Goal: Transaction & Acquisition: Purchase product/service

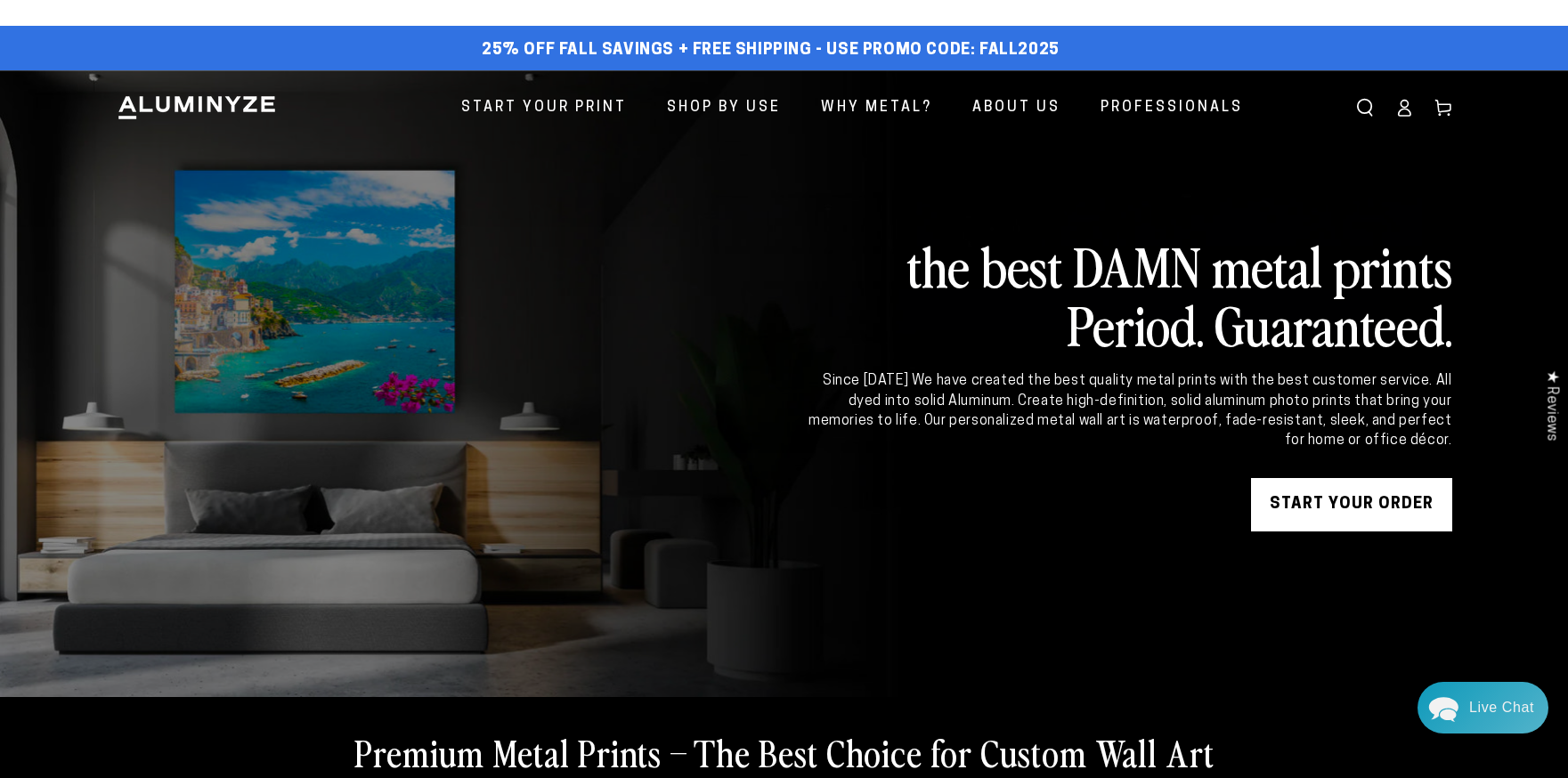
click at [1333, 507] on link "START YOUR Order" at bounding box center [1351, 505] width 201 height 54
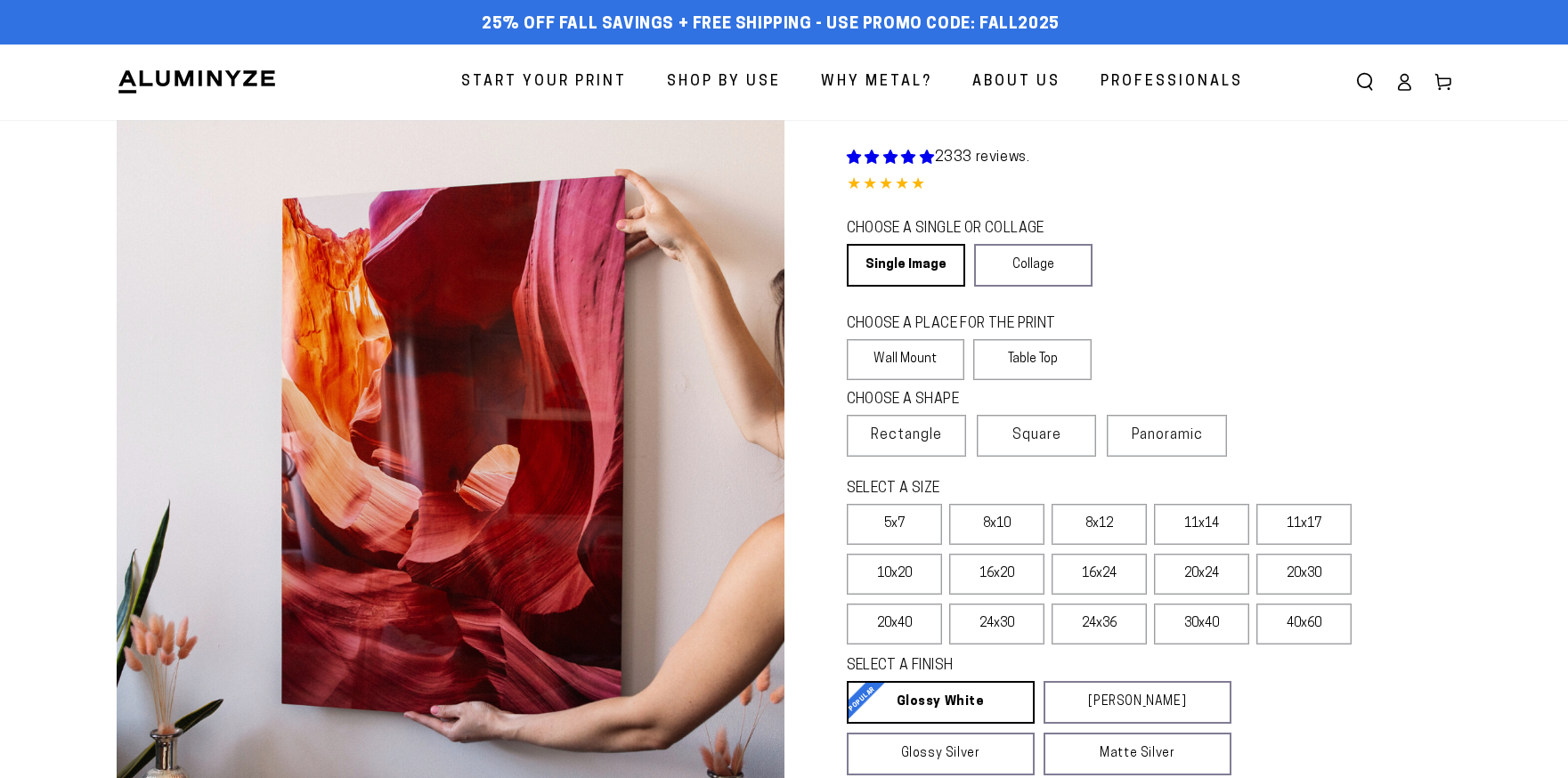
select select "**********"
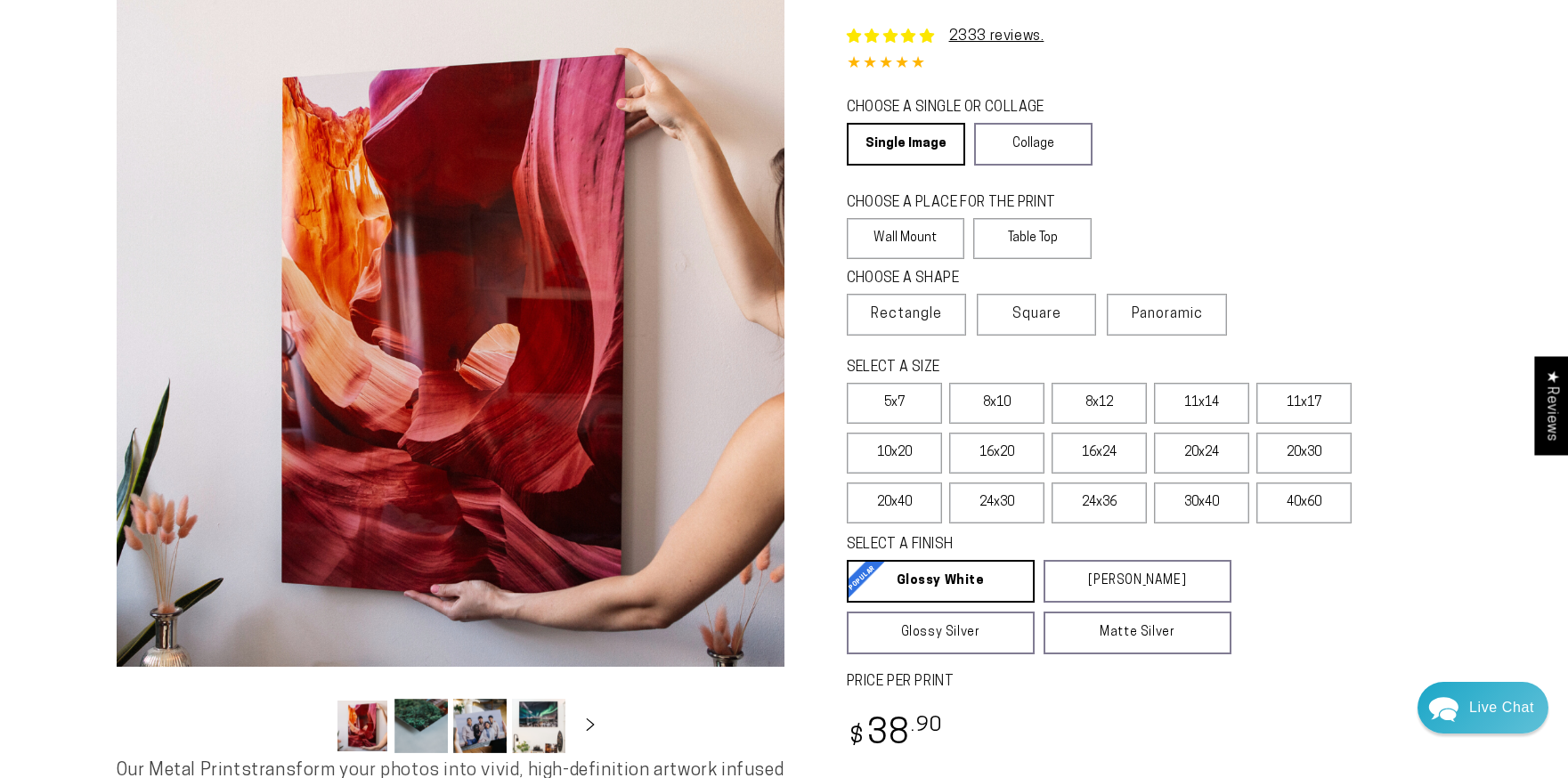
scroll to position [162, 0]
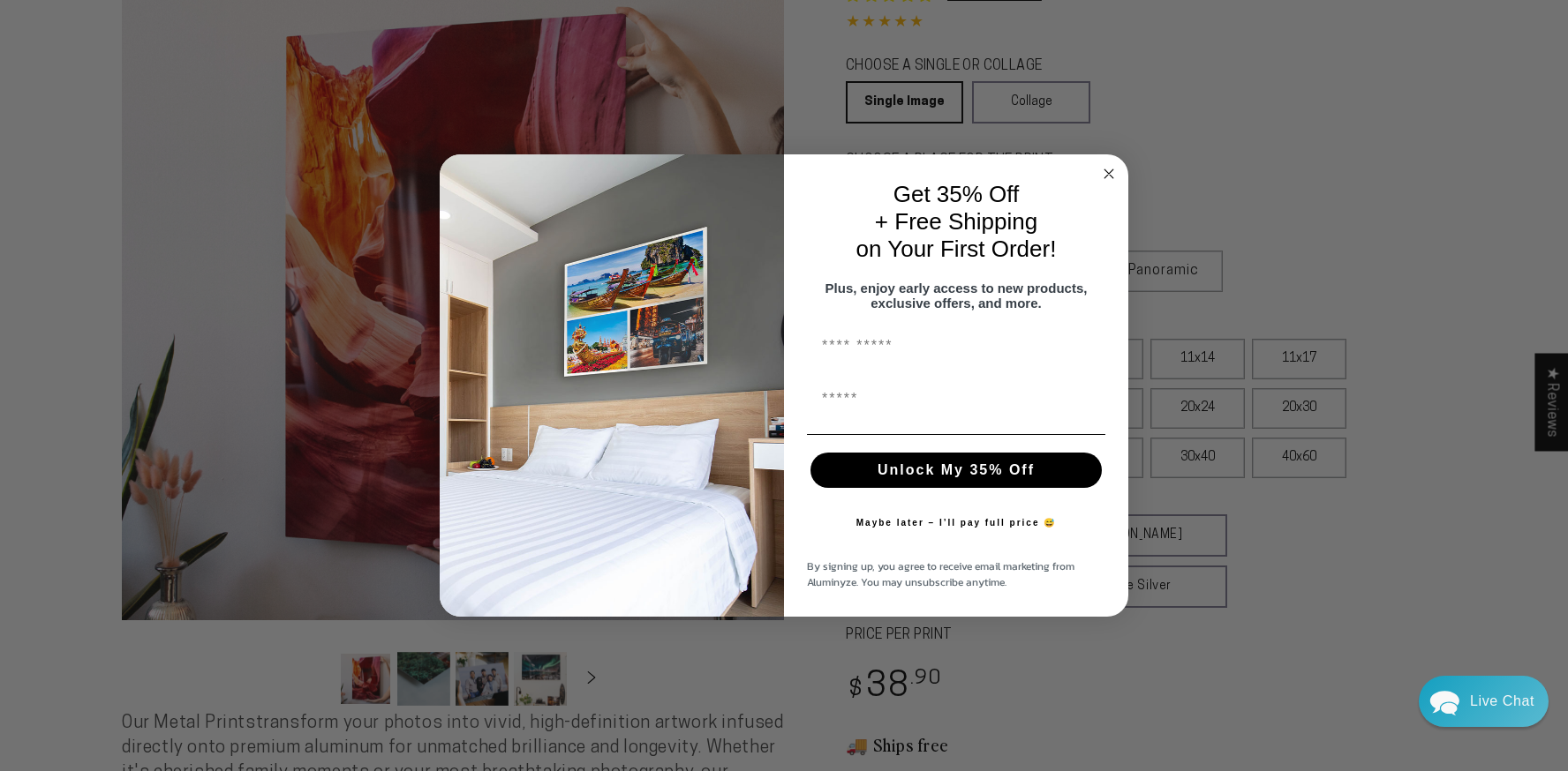
click at [1115, 170] on circle "Close dialog" at bounding box center [1108, 174] width 20 height 20
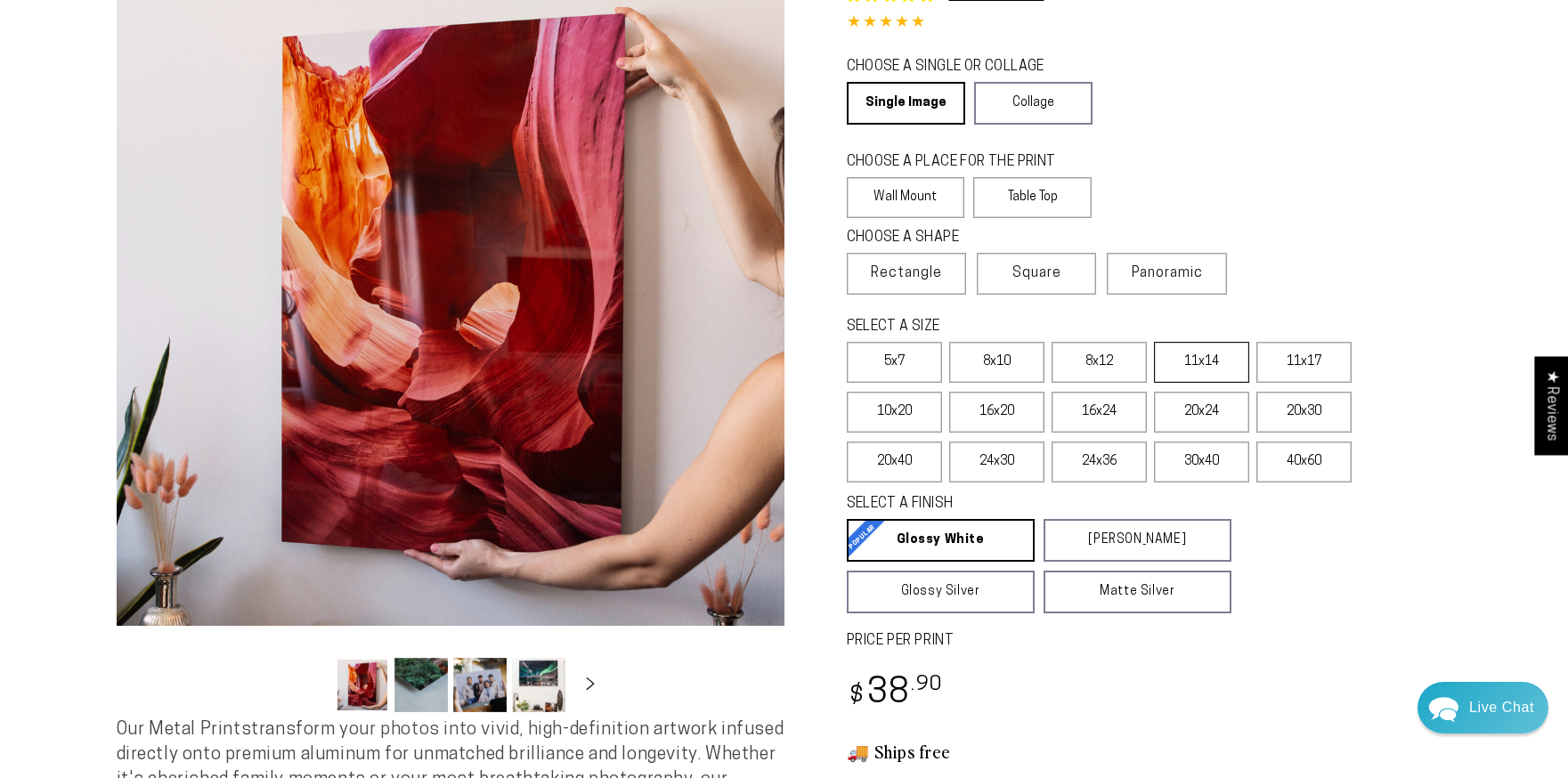
click at [1182, 372] on label "11x14" at bounding box center [1202, 362] width 96 height 41
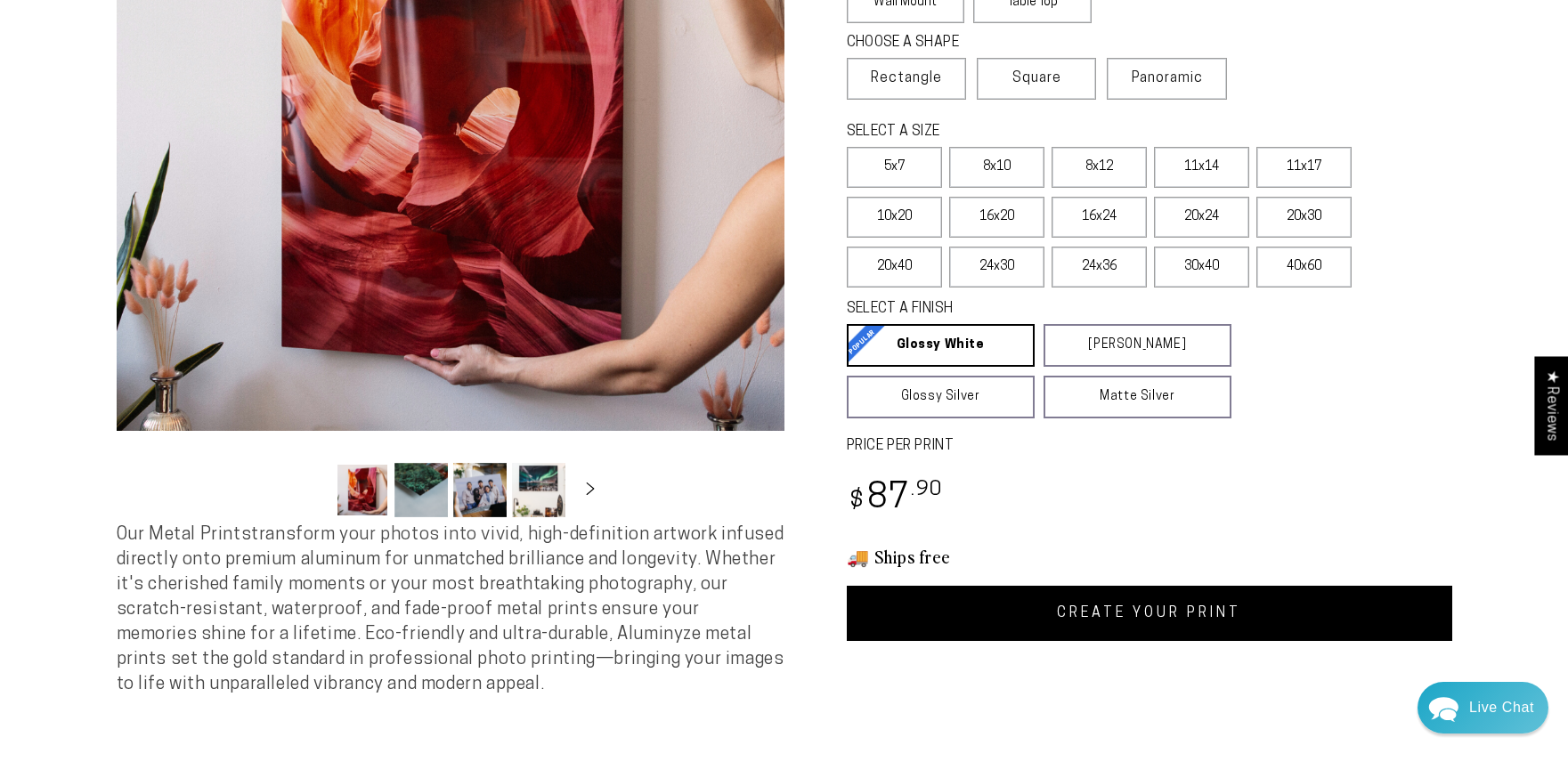
scroll to position [141, 0]
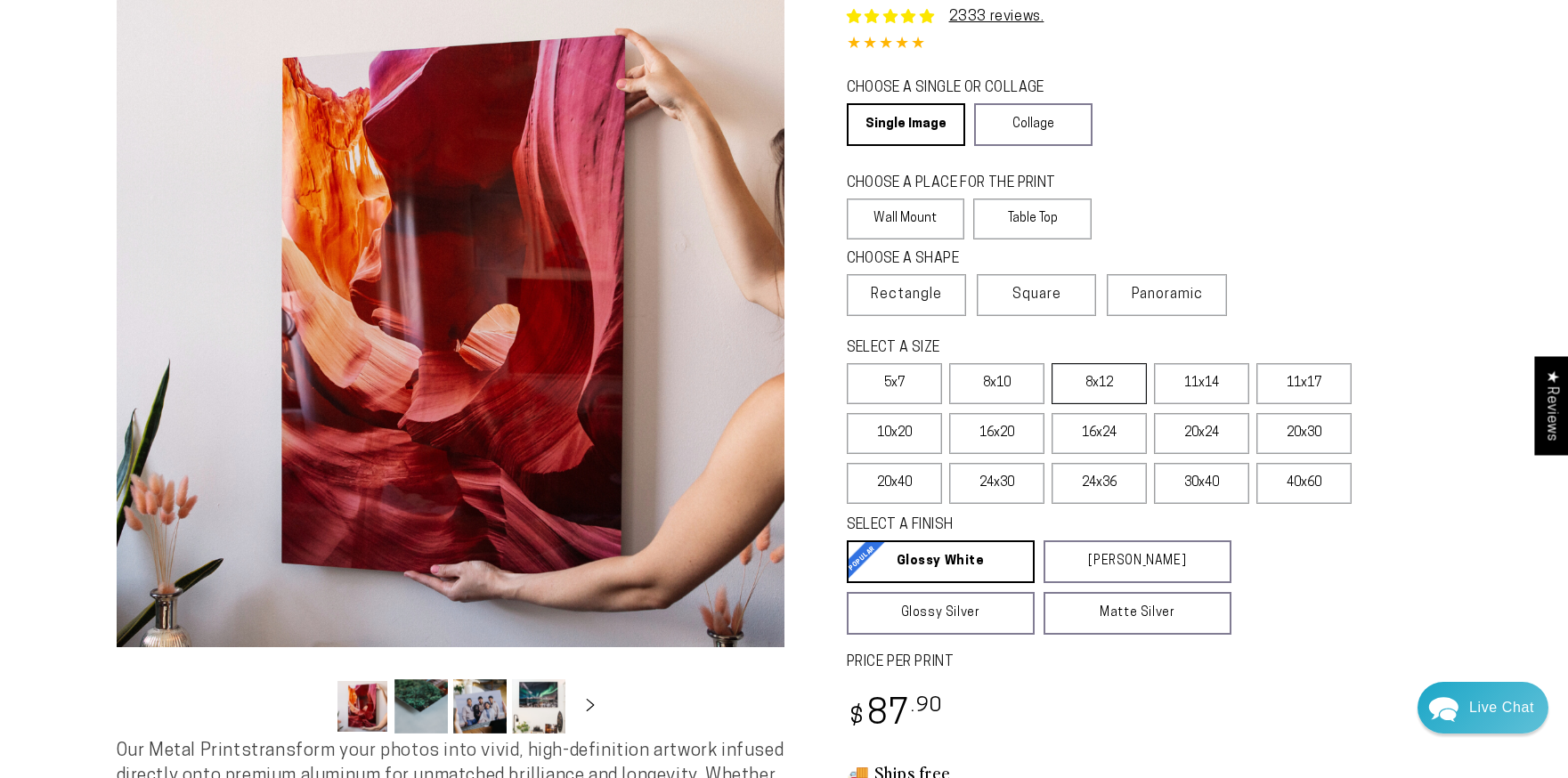
click at [1110, 367] on label "8x12" at bounding box center [1099, 384] width 96 height 41
click at [1158, 385] on label "11x14" at bounding box center [1202, 384] width 96 height 41
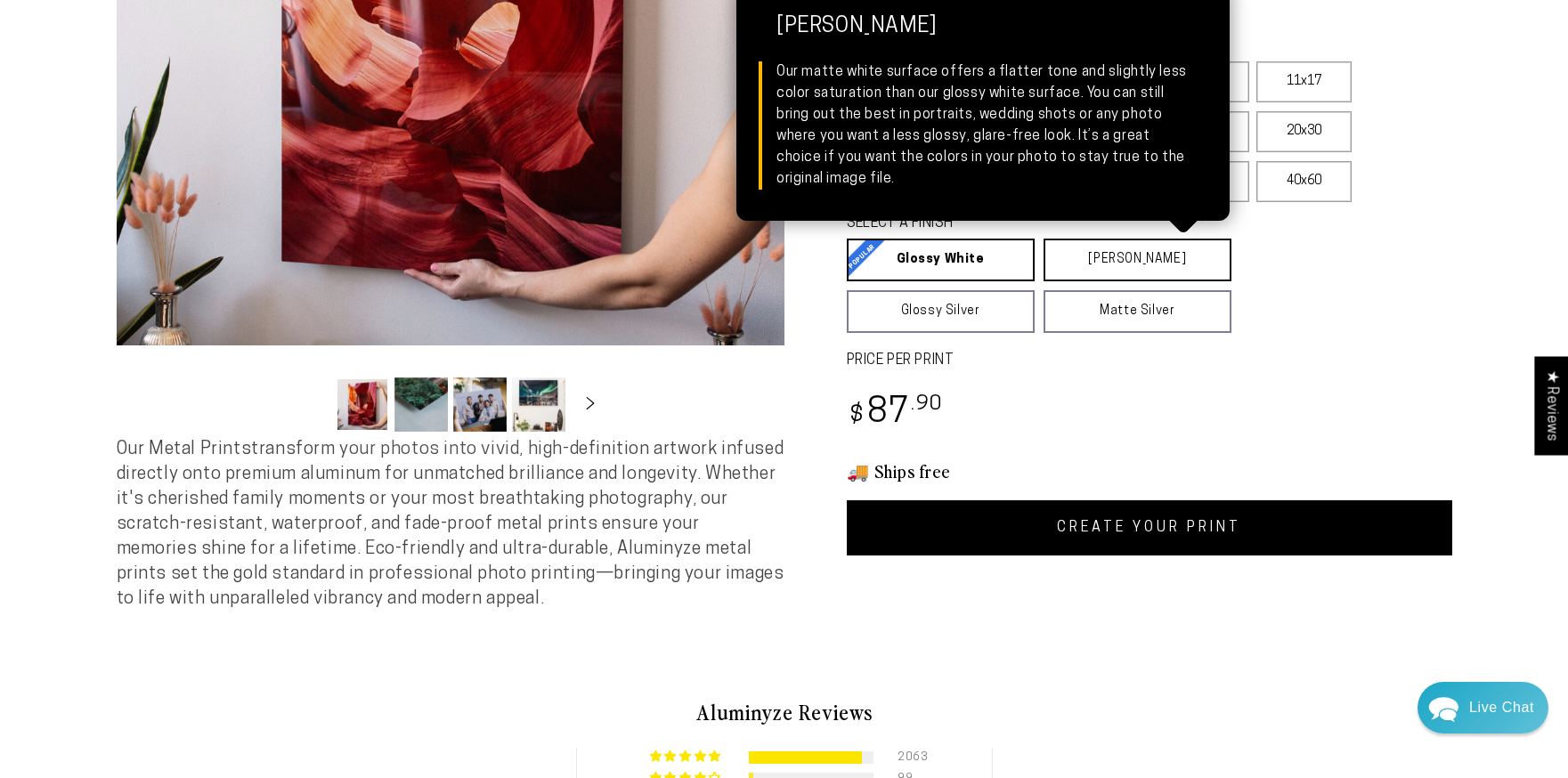
scroll to position [369, 0]
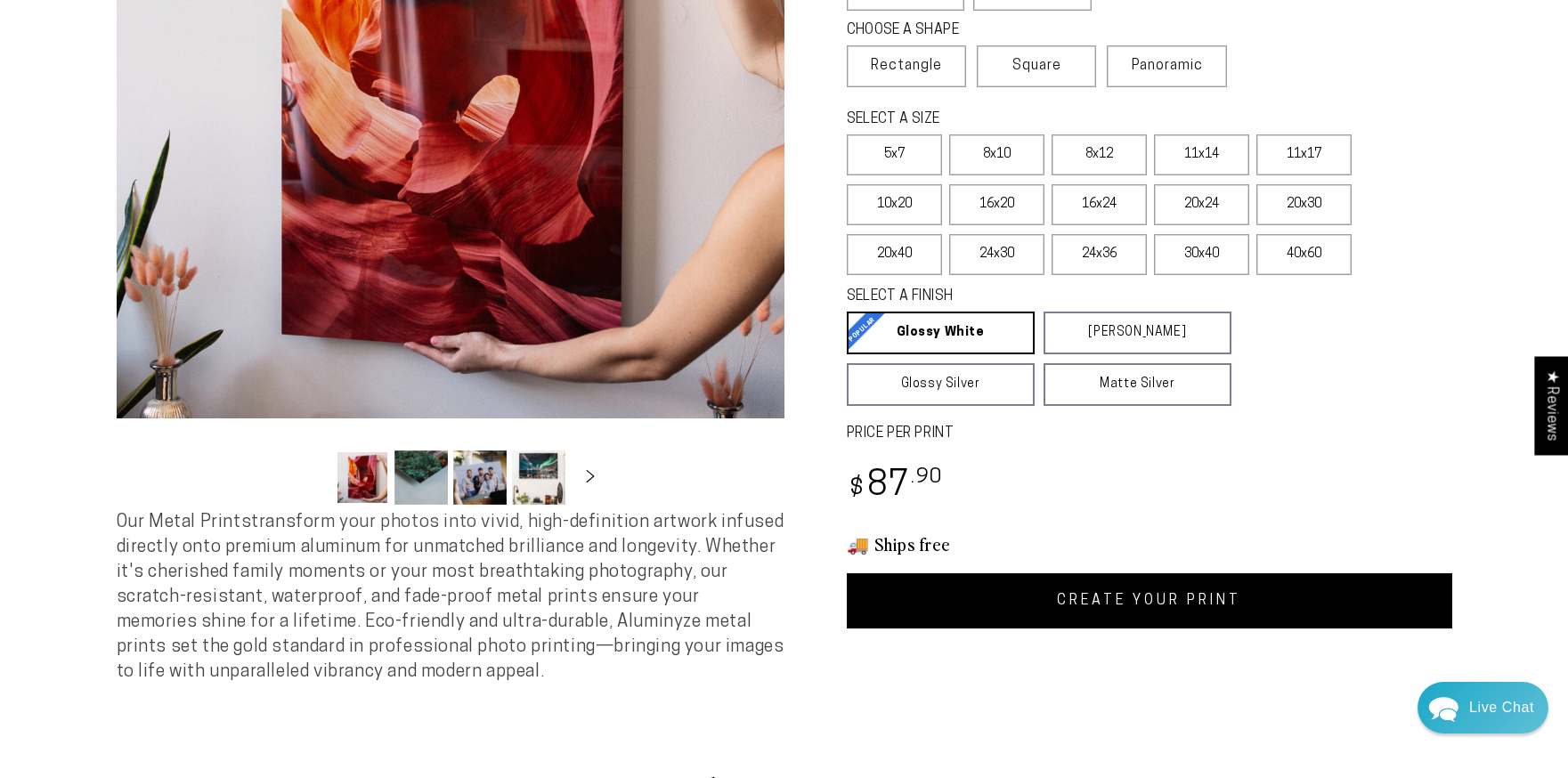
click at [1222, 599] on link "CREATE YOUR PRINT" at bounding box center [1149, 600] width 605 height 56
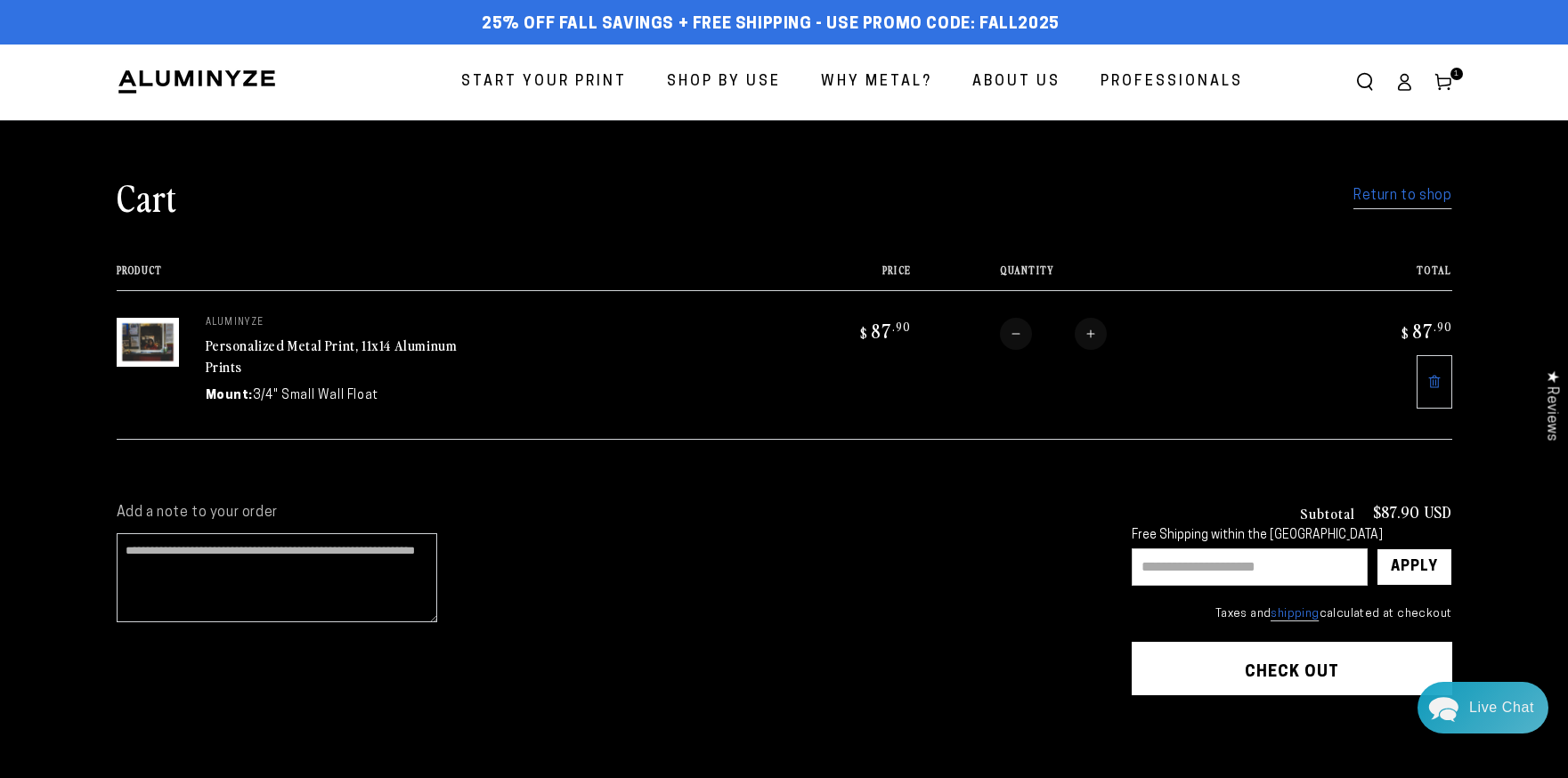
click at [1401, 202] on link "Return to shop" at bounding box center [1402, 196] width 98 height 25
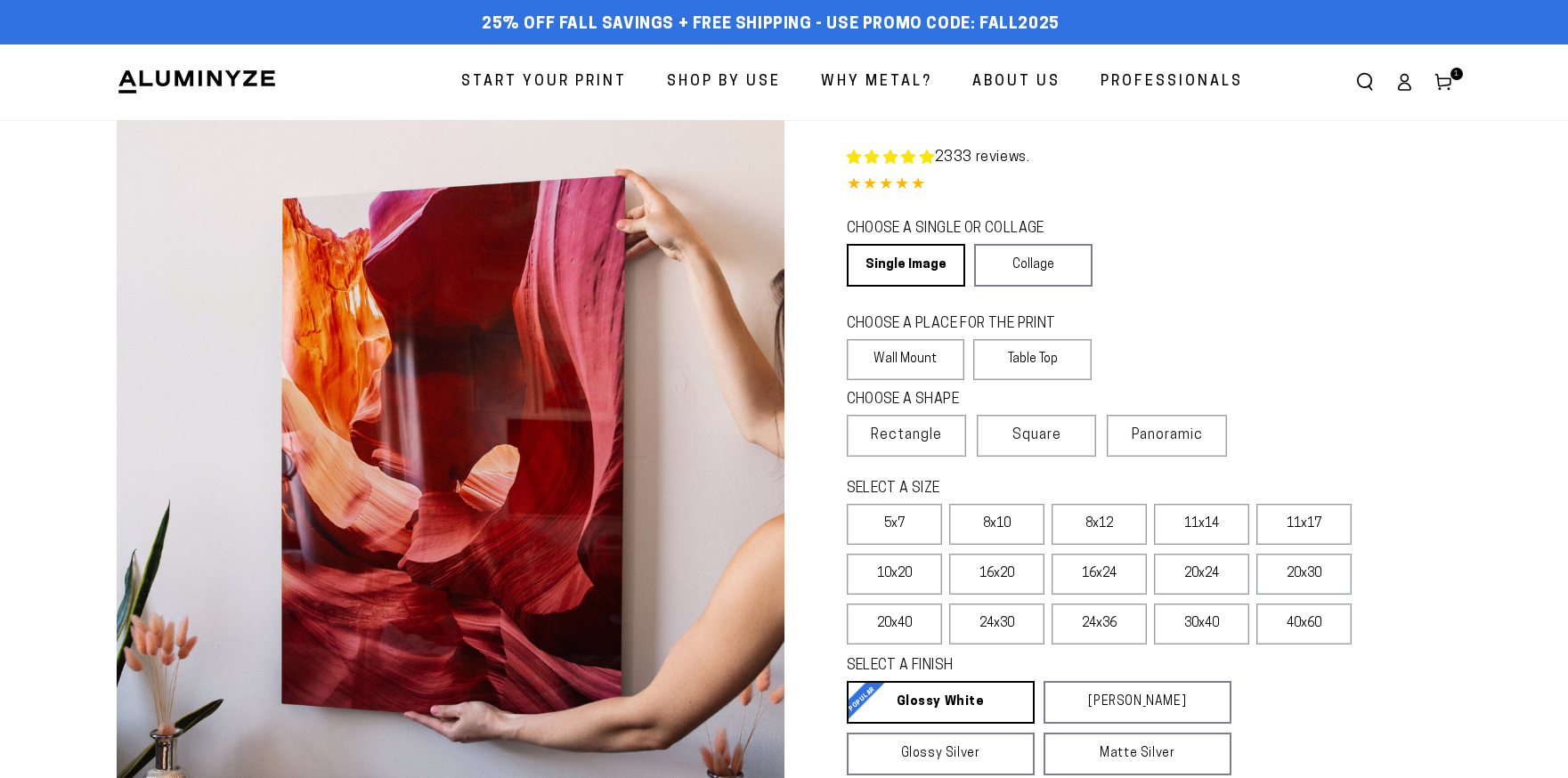
select select "**********"
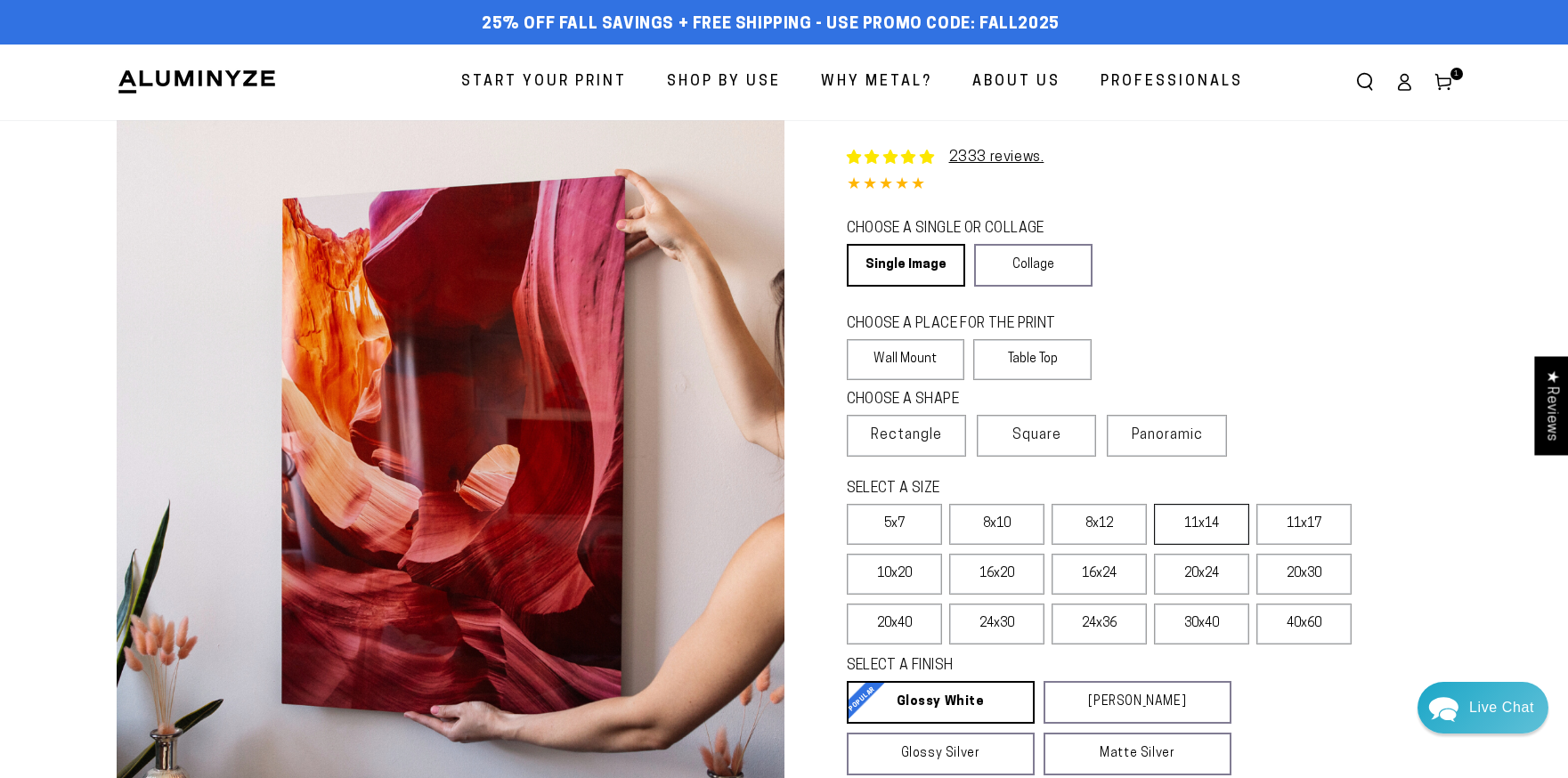
click at [1175, 522] on label "11x14" at bounding box center [1202, 524] width 96 height 41
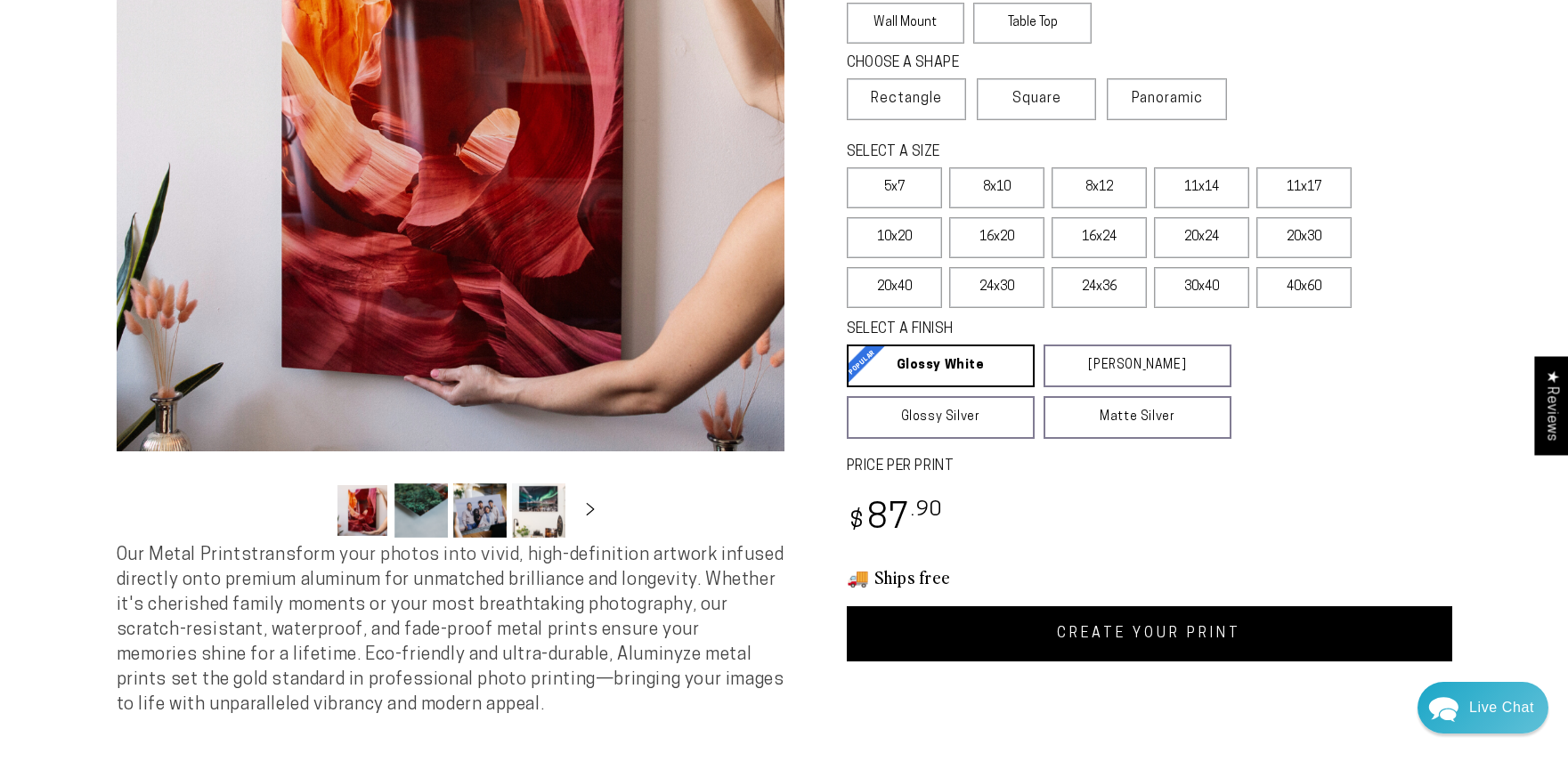
scroll to position [376, 0]
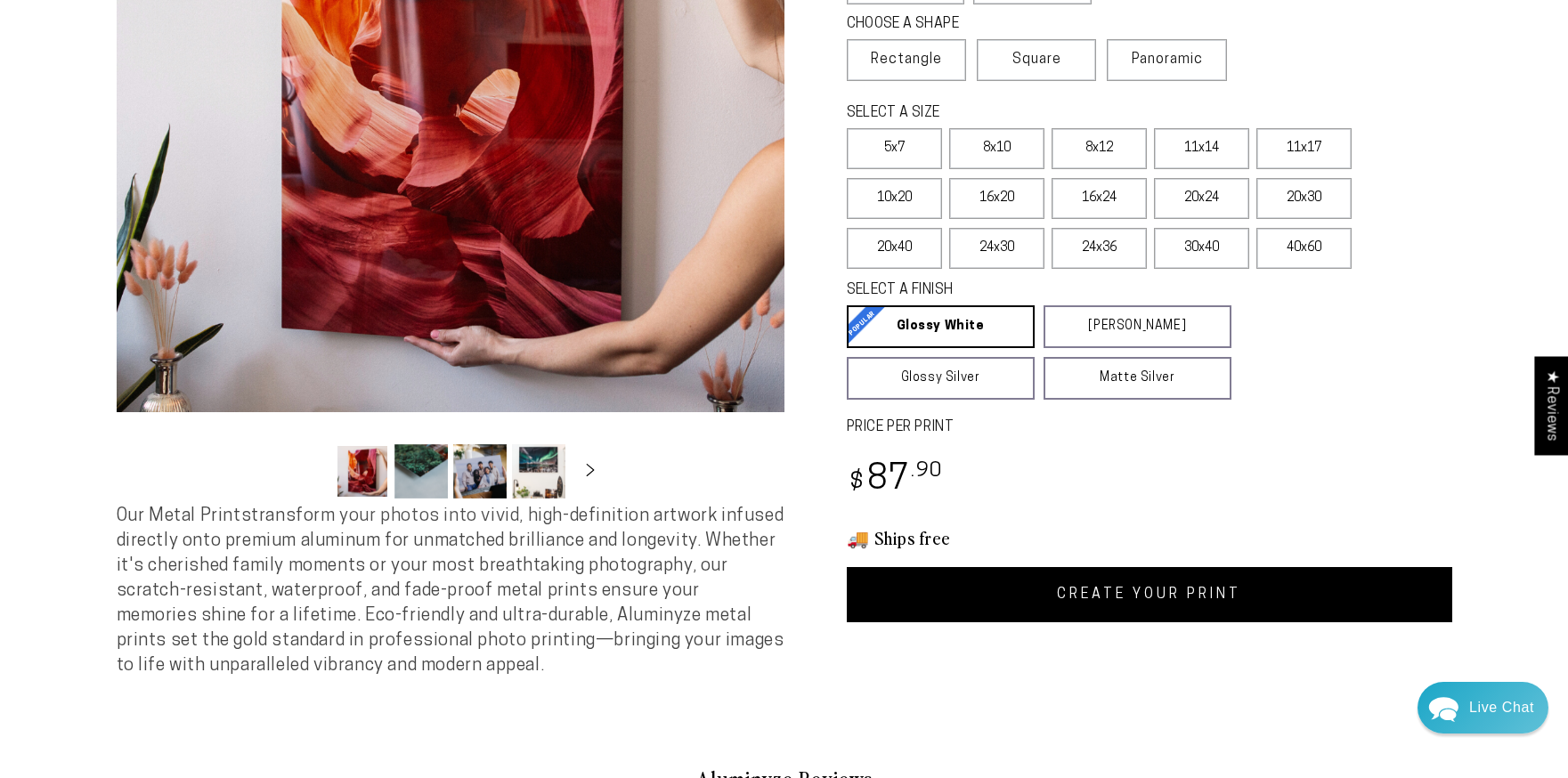
click at [1096, 582] on link "CREATE YOUR PRINT" at bounding box center [1149, 594] width 605 height 56
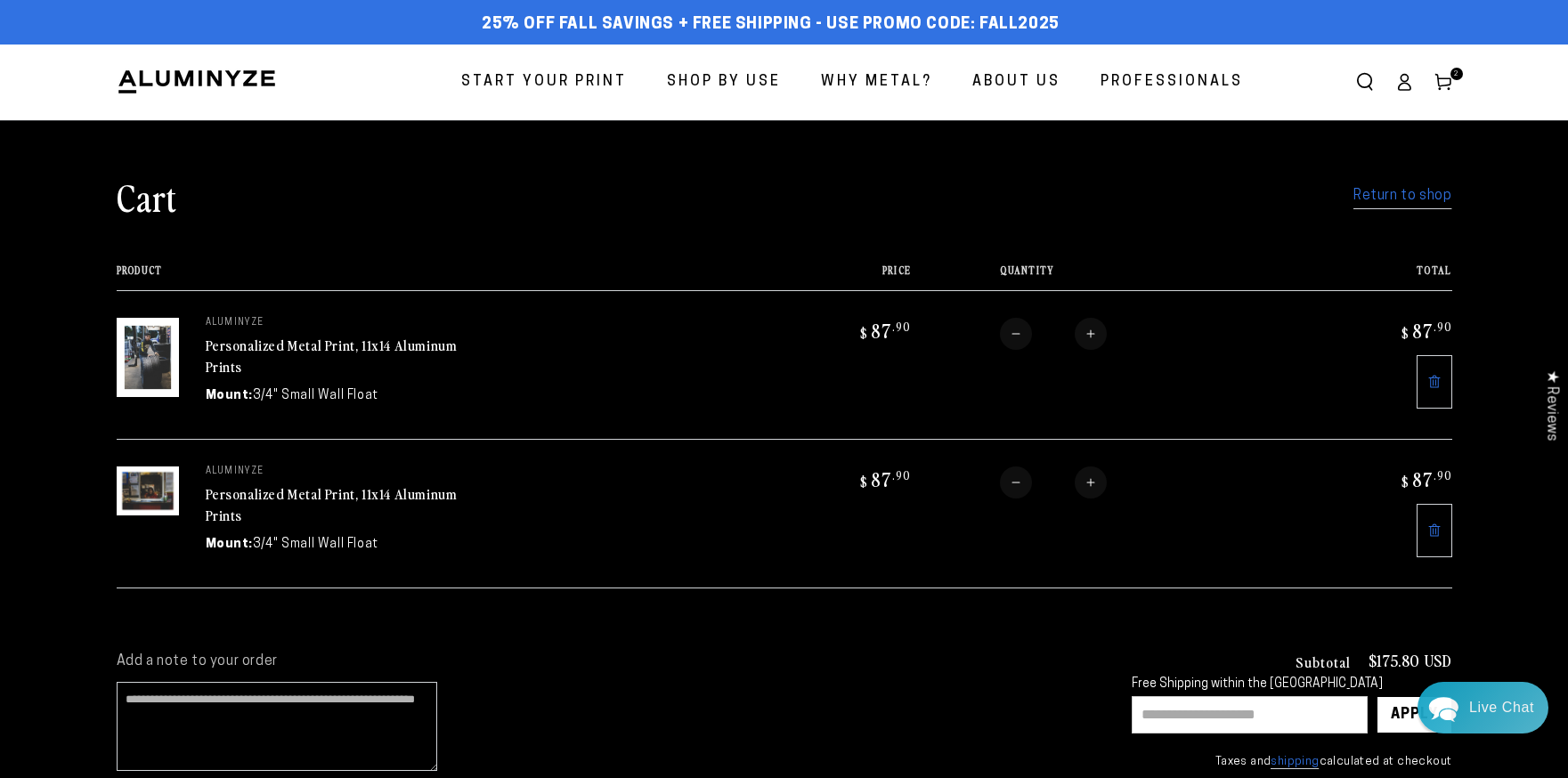
click at [1404, 200] on link "Return to shop" at bounding box center [1402, 196] width 98 height 25
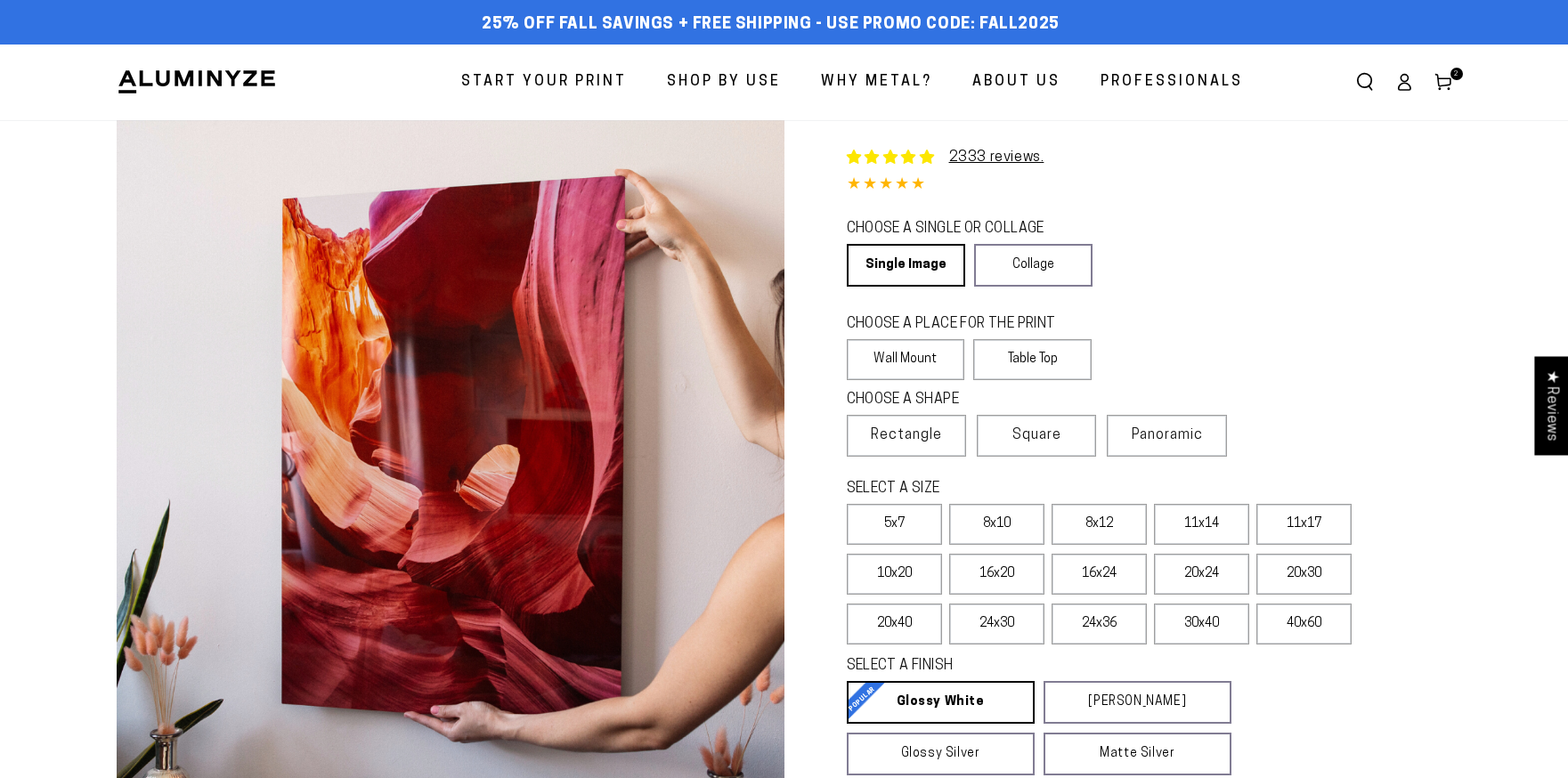
select select "**********"
click at [1205, 539] on label "11x14" at bounding box center [1202, 524] width 96 height 41
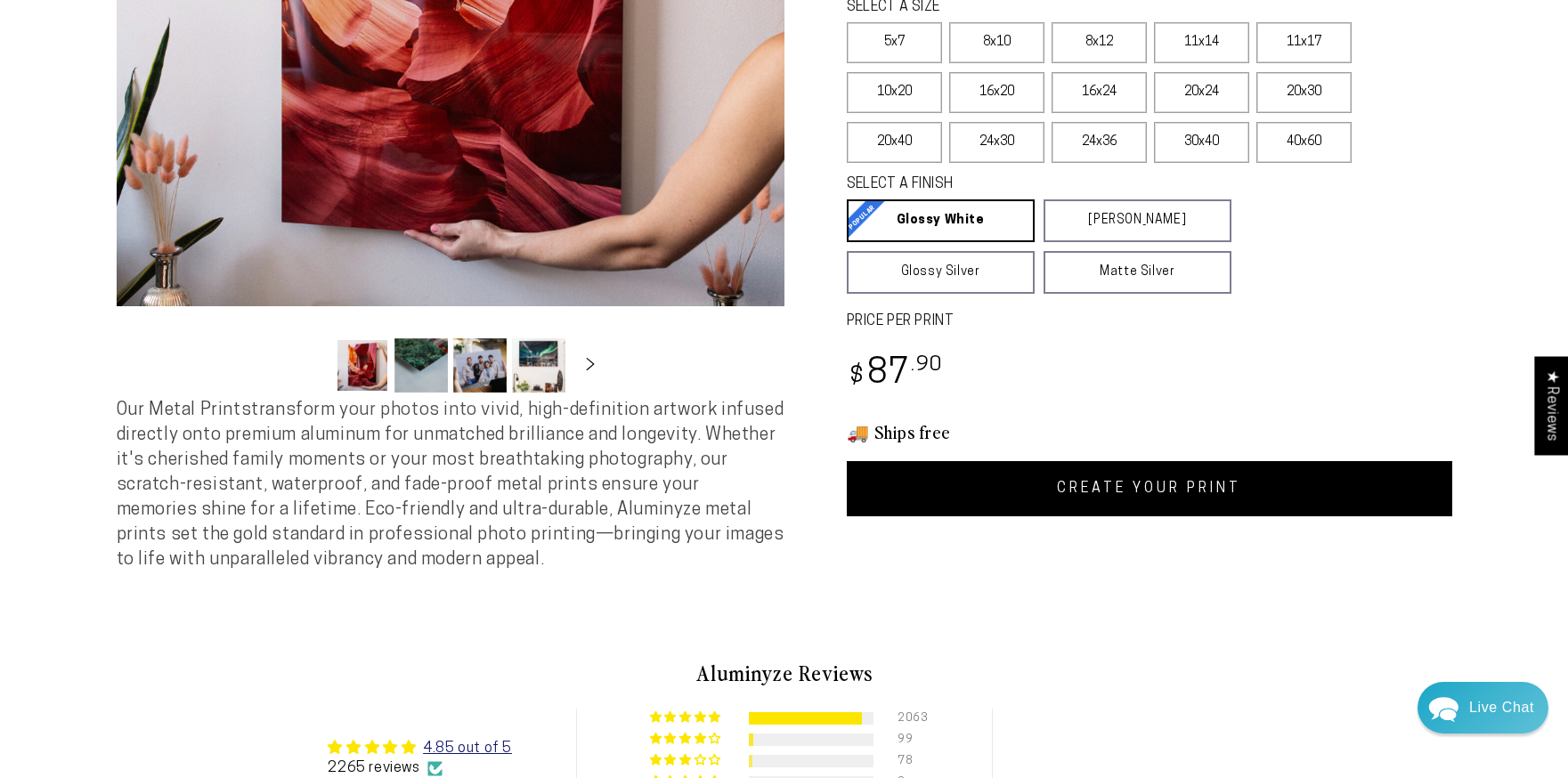
scroll to position [705, 0]
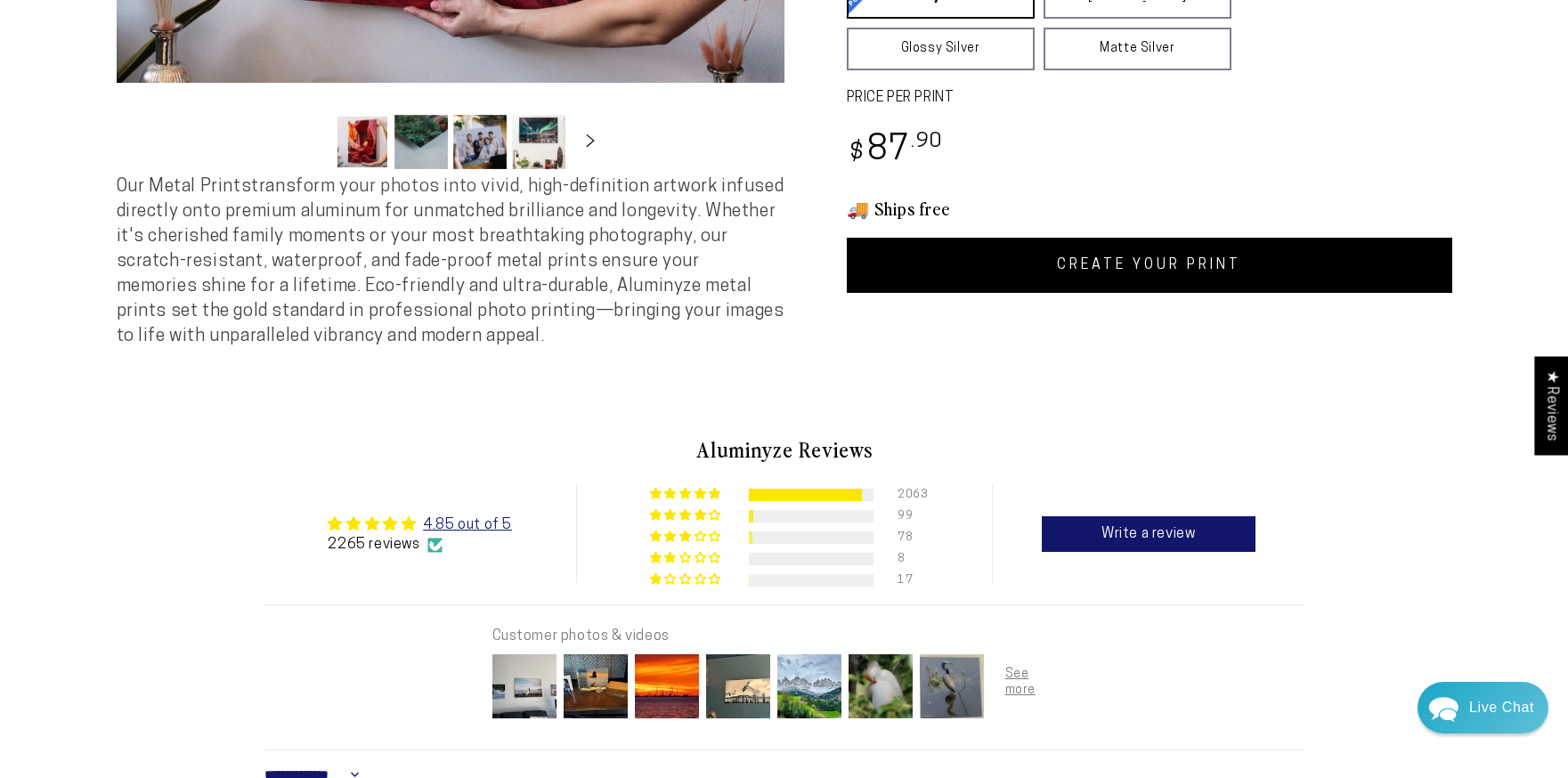
click at [1198, 278] on link "CREATE YOUR PRINT" at bounding box center [1149, 265] width 605 height 56
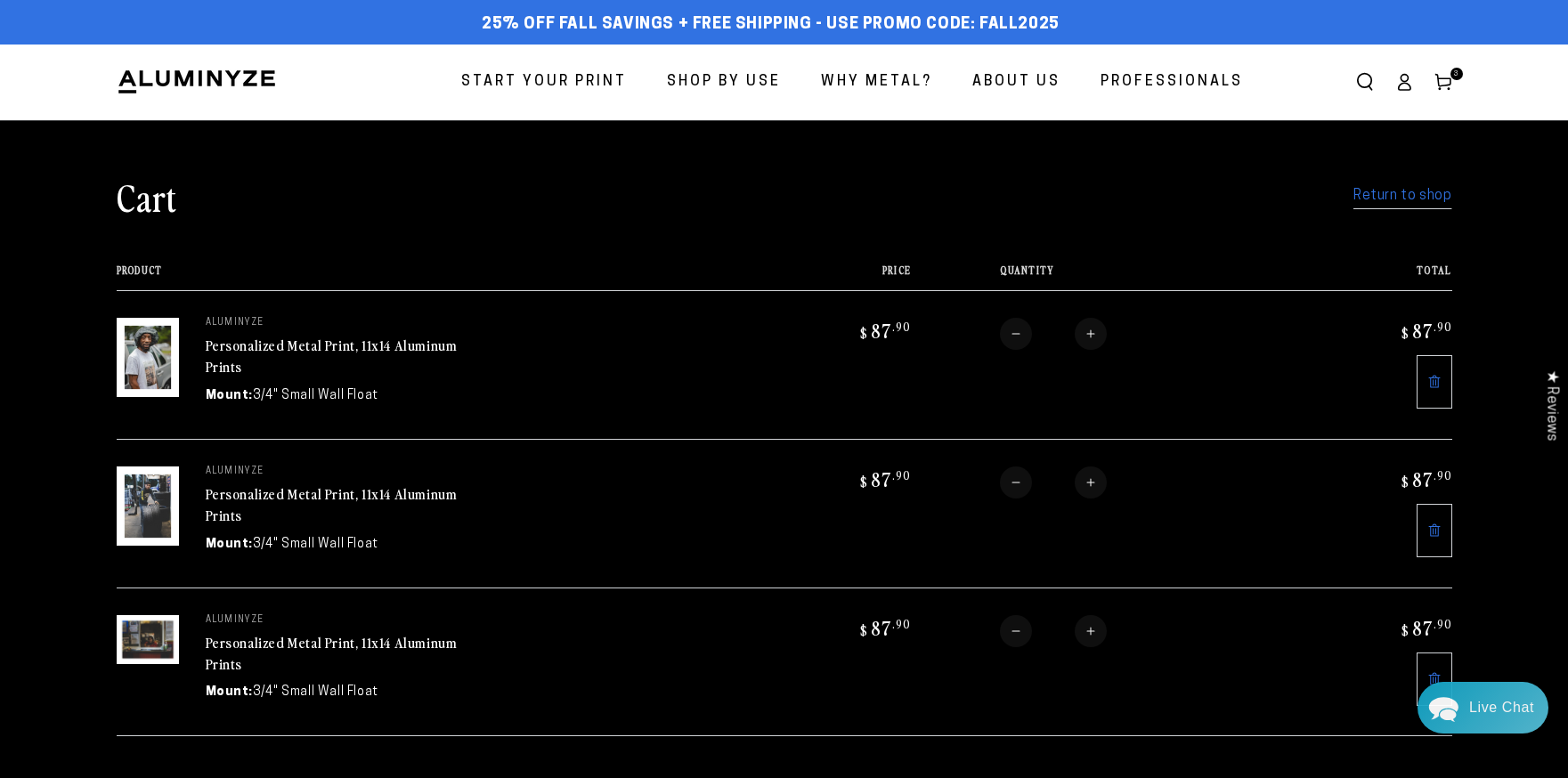
click at [1414, 198] on link "Return to shop" at bounding box center [1402, 196] width 98 height 25
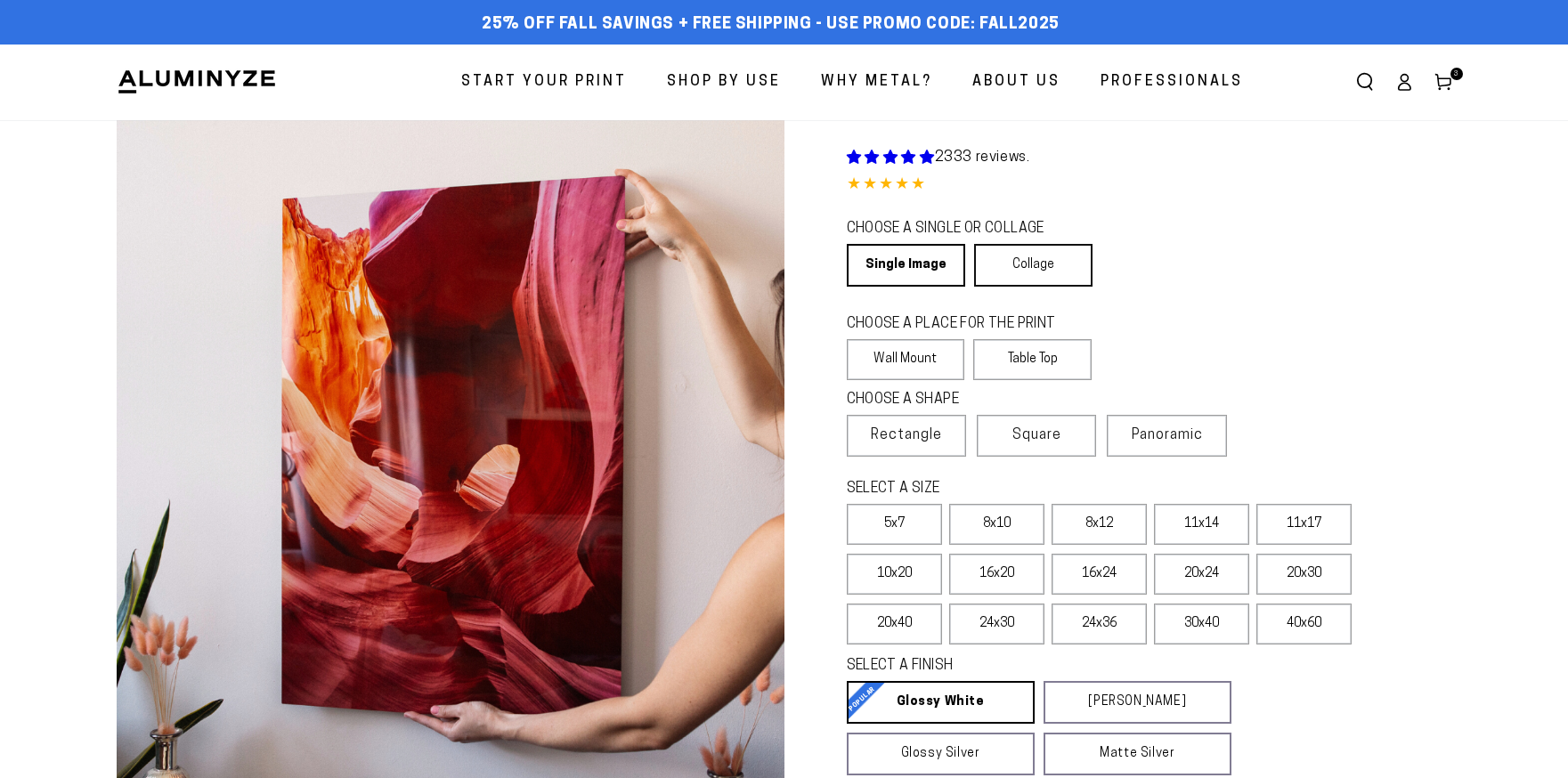
select select "**********"
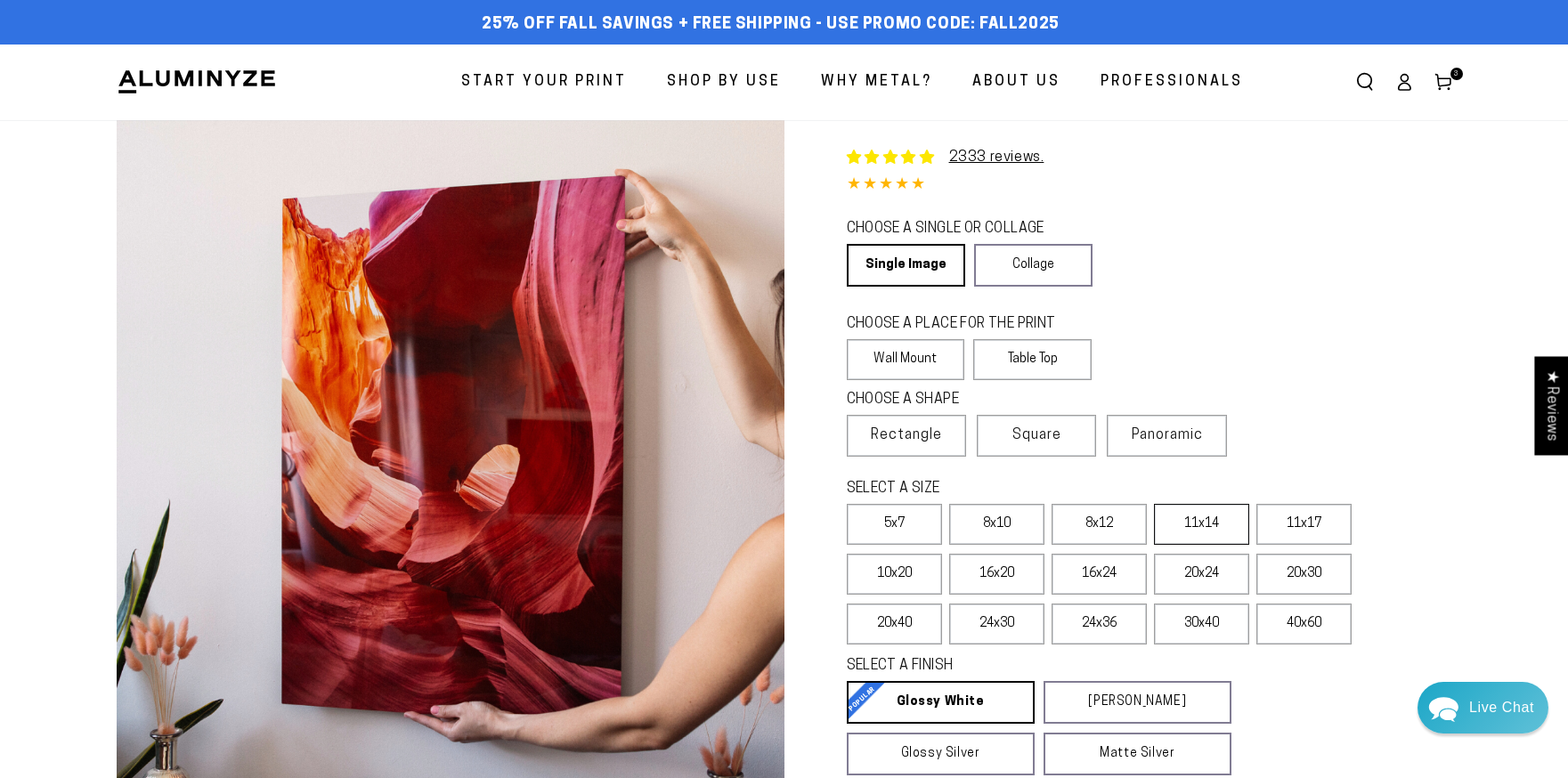
click at [1168, 533] on label "11x14" at bounding box center [1202, 524] width 96 height 41
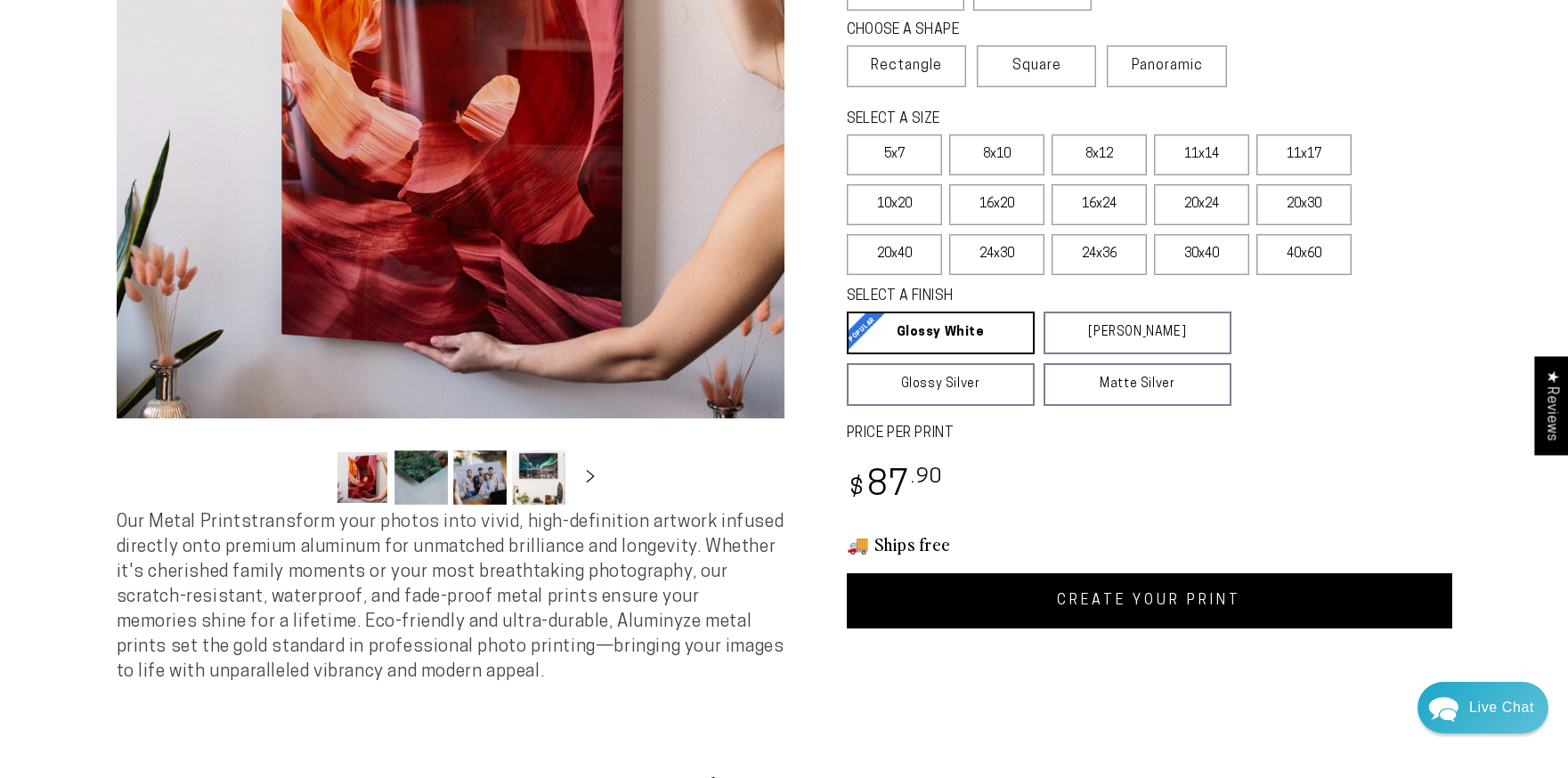
scroll to position [733, 0]
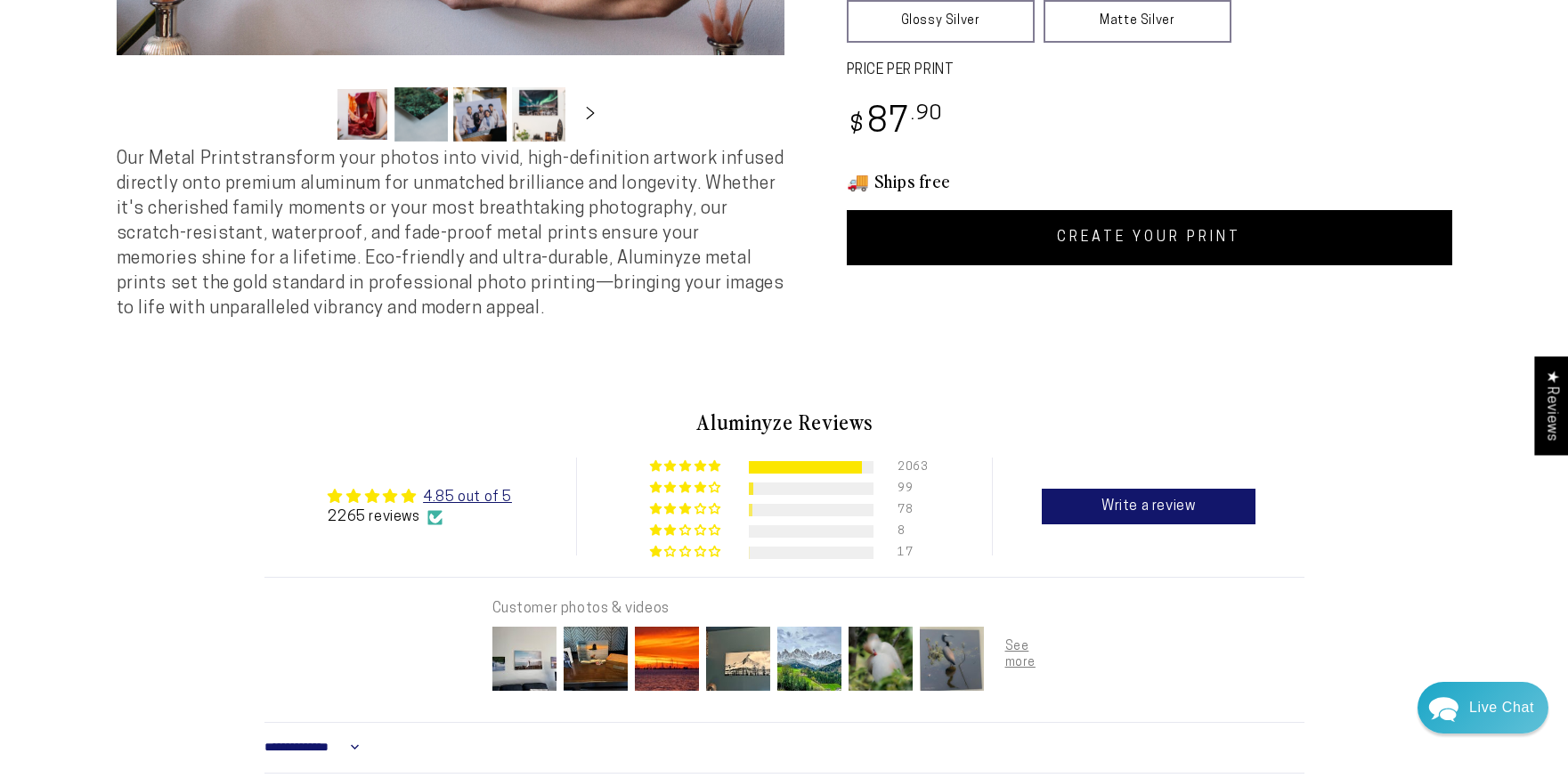
click at [1209, 236] on link "CREATE YOUR PRINT" at bounding box center [1149, 237] width 605 height 56
